Goal: Register for event/course

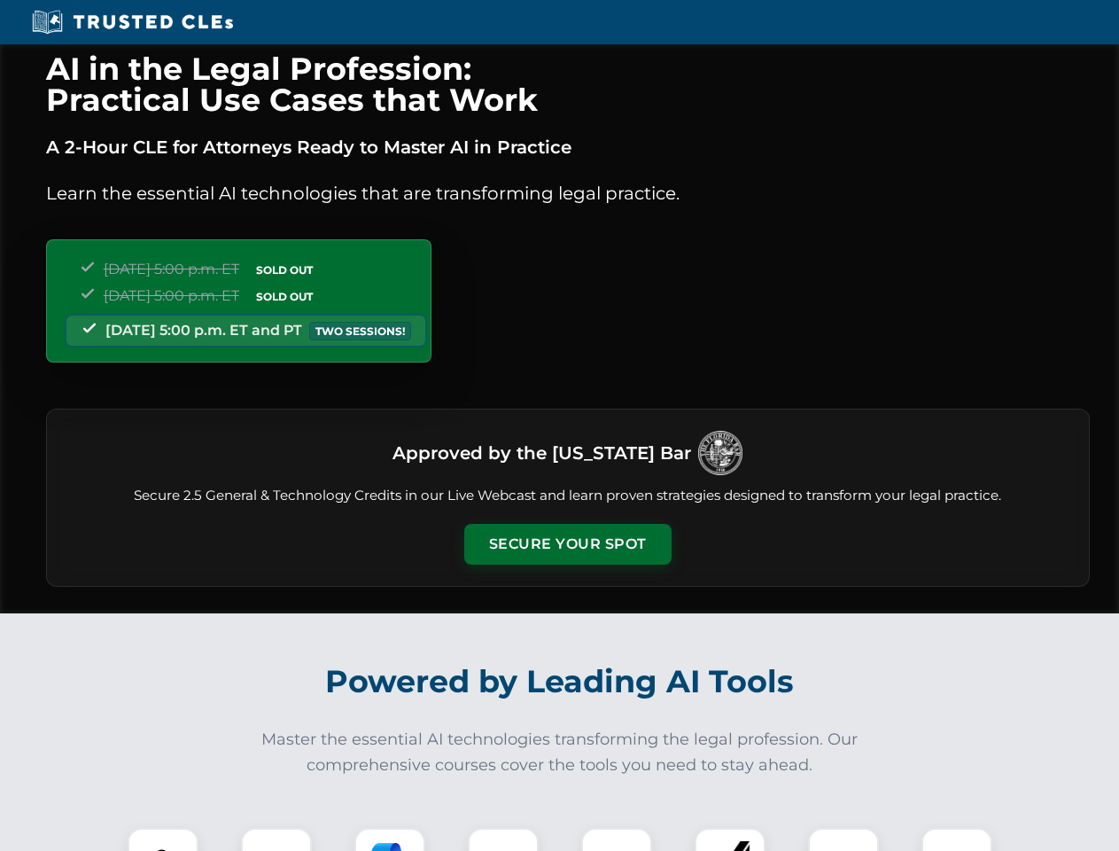
click at [567, 544] on button "Secure Your Spot" at bounding box center [567, 544] width 207 height 41
click at [163, 839] on img at bounding box center [162, 862] width 51 height 51
click at [277, 839] on div at bounding box center [276, 863] width 71 height 71
